Goal: Information Seeking & Learning: Find specific fact

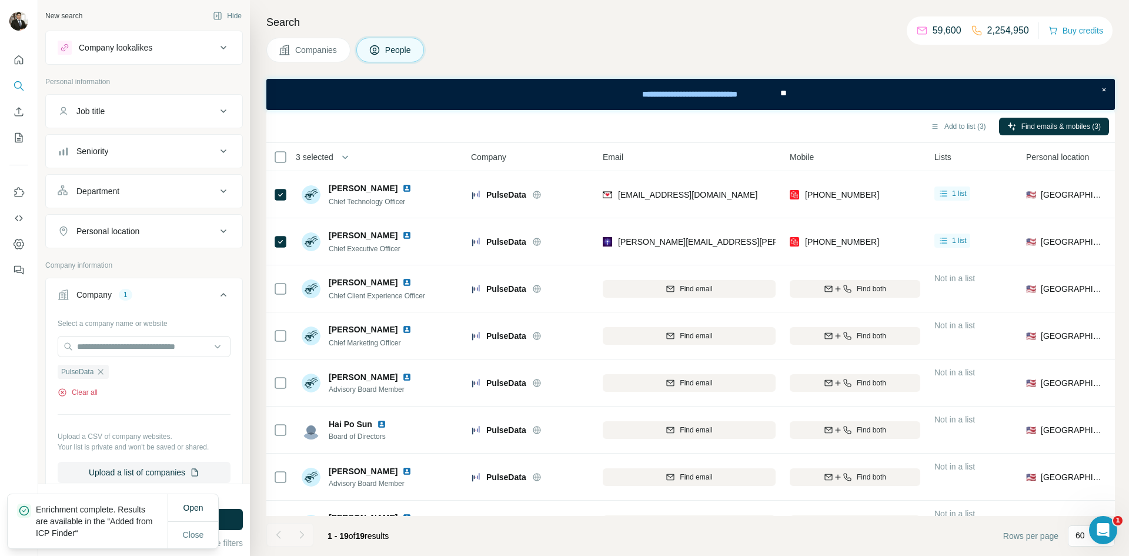
click at [94, 387] on button "Clear all" at bounding box center [78, 392] width 40 height 11
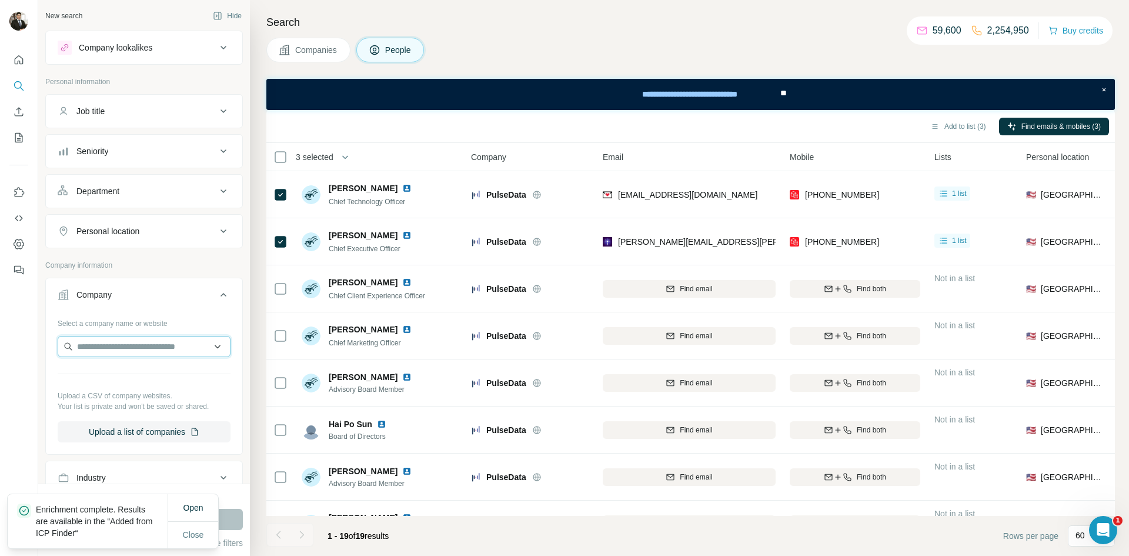
click at [115, 347] on input "text" at bounding box center [144, 346] width 173 height 21
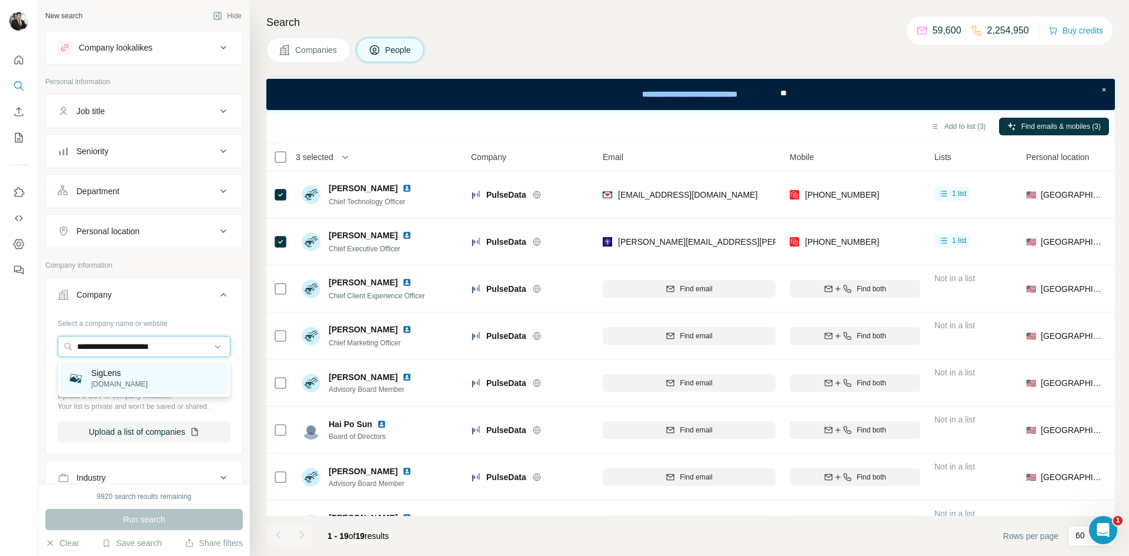
type input "**********"
click at [106, 389] on div "SigLens [DOMAIN_NAME]" at bounding box center [144, 378] width 167 height 32
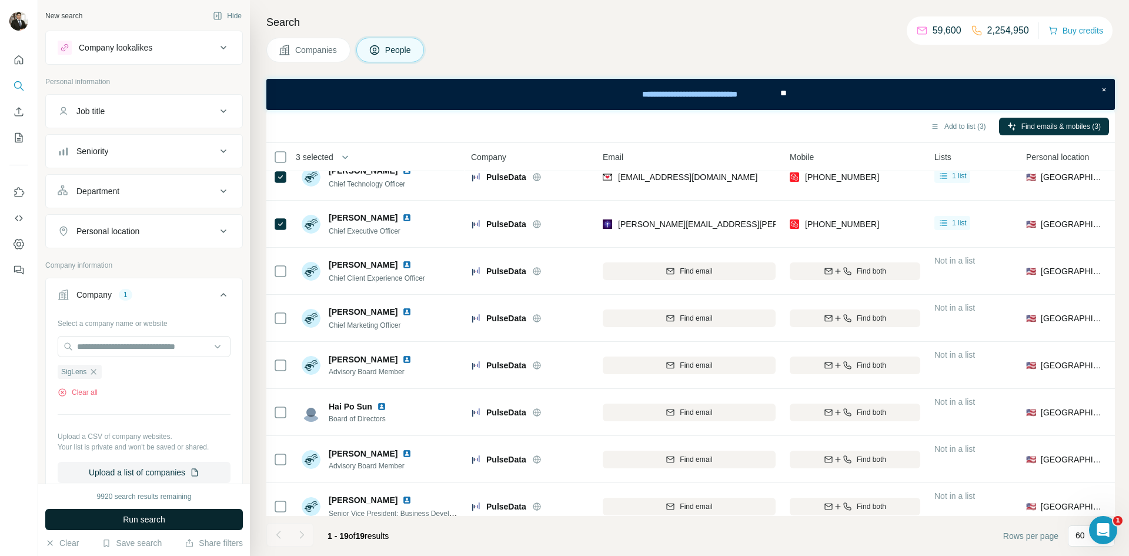
scroll to position [18, 0]
click at [171, 519] on button "Run search" at bounding box center [144, 519] width 198 height 21
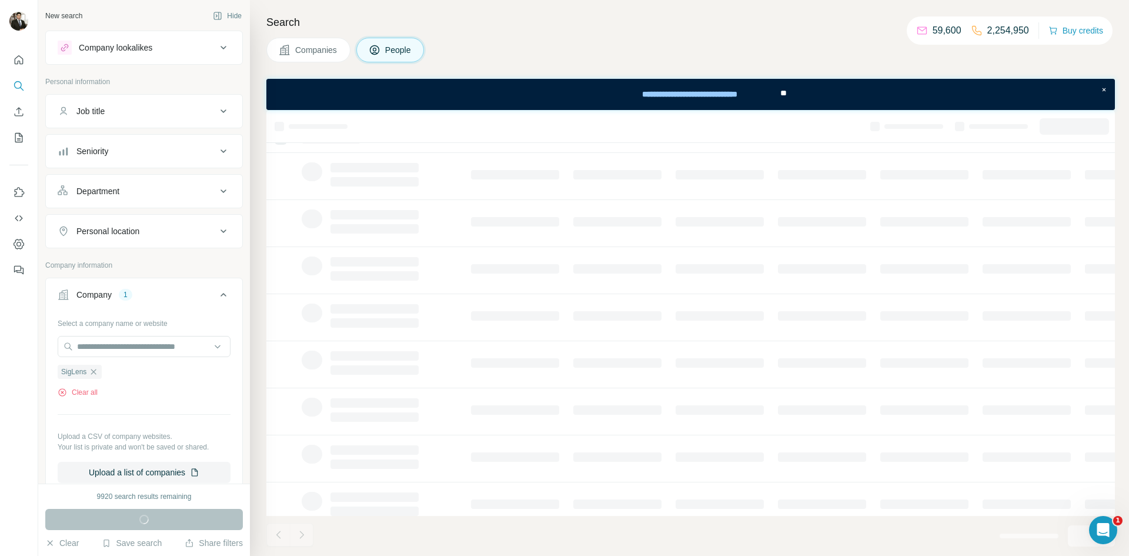
scroll to position [0, 0]
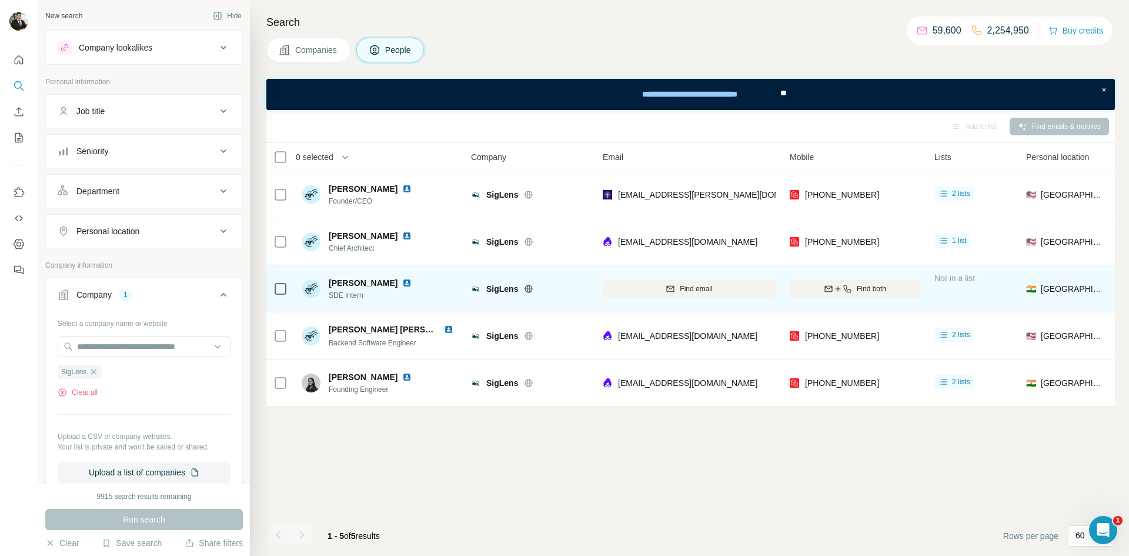
click at [529, 288] on icon at bounding box center [529, 288] width 8 height 1
click at [402, 285] on img at bounding box center [406, 282] width 9 height 9
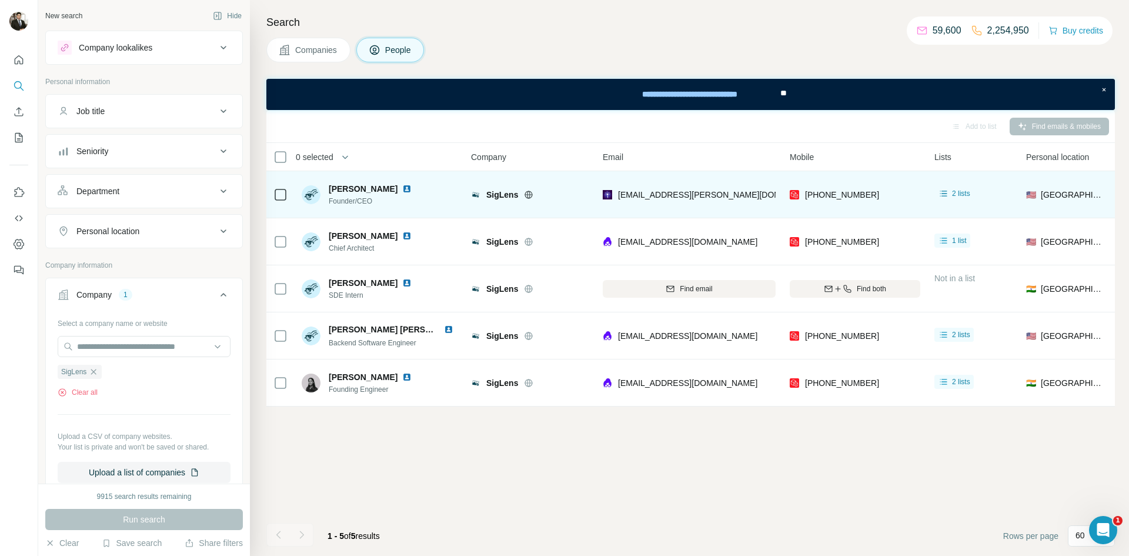
click at [402, 190] on img at bounding box center [406, 188] width 9 height 9
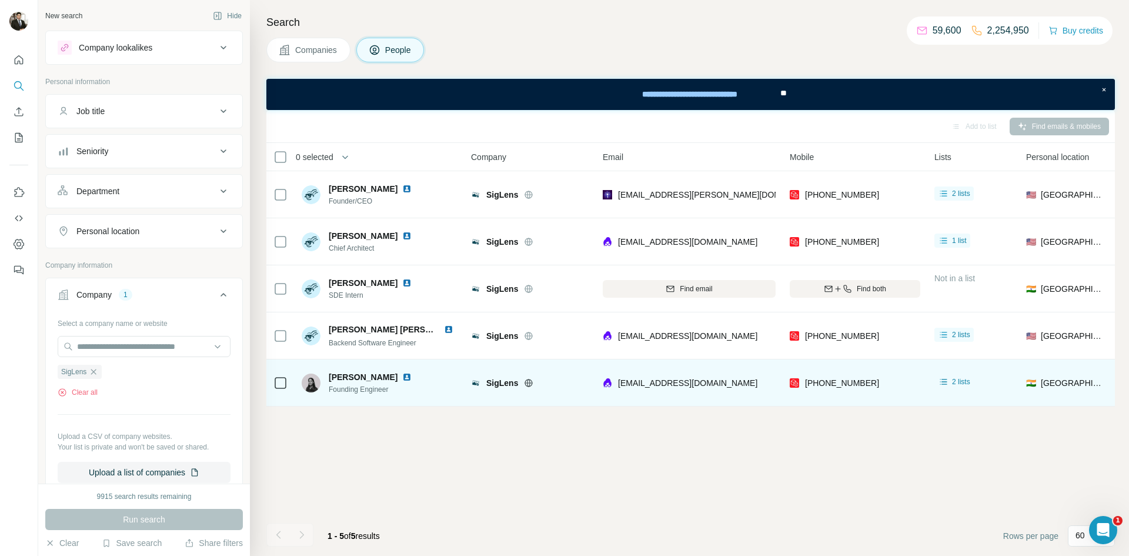
click at [402, 378] on img at bounding box center [406, 376] width 9 height 9
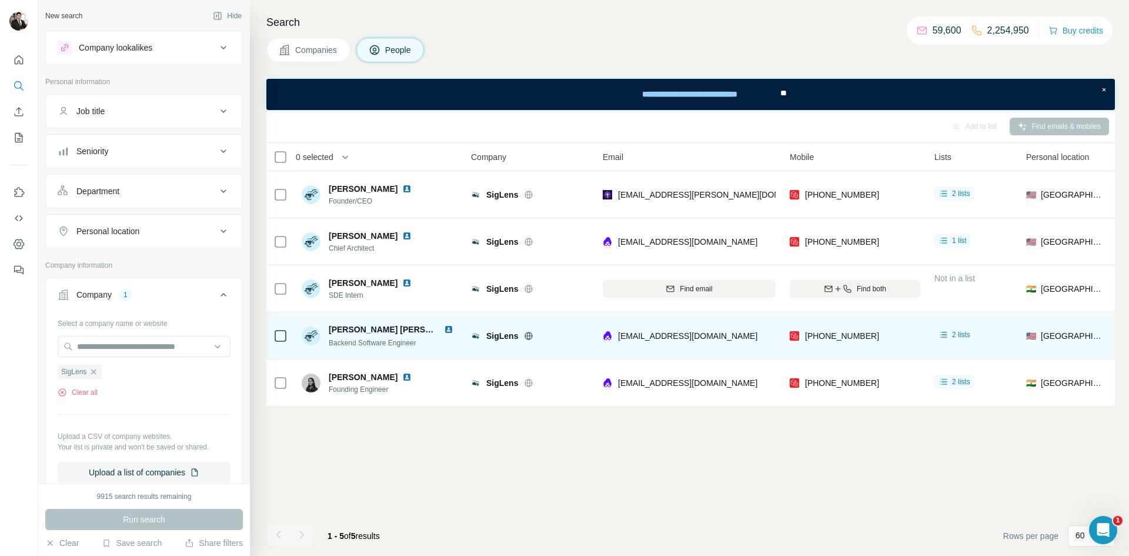
click at [449, 332] on img at bounding box center [448, 329] width 9 height 9
